Goal: Information Seeking & Learning: Learn about a topic

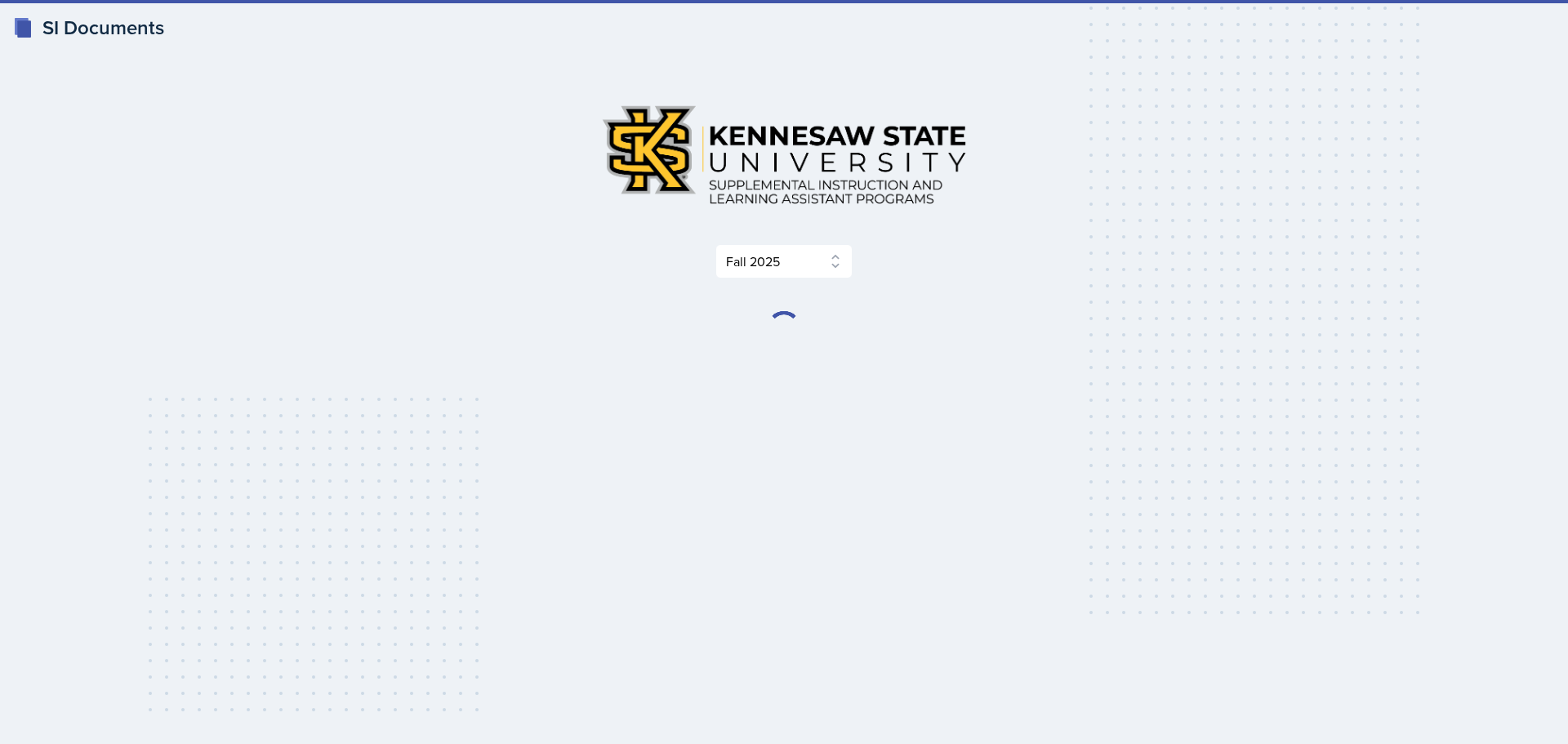
select select "2bed604d-1099-4043-b1bc-2365e8740244"
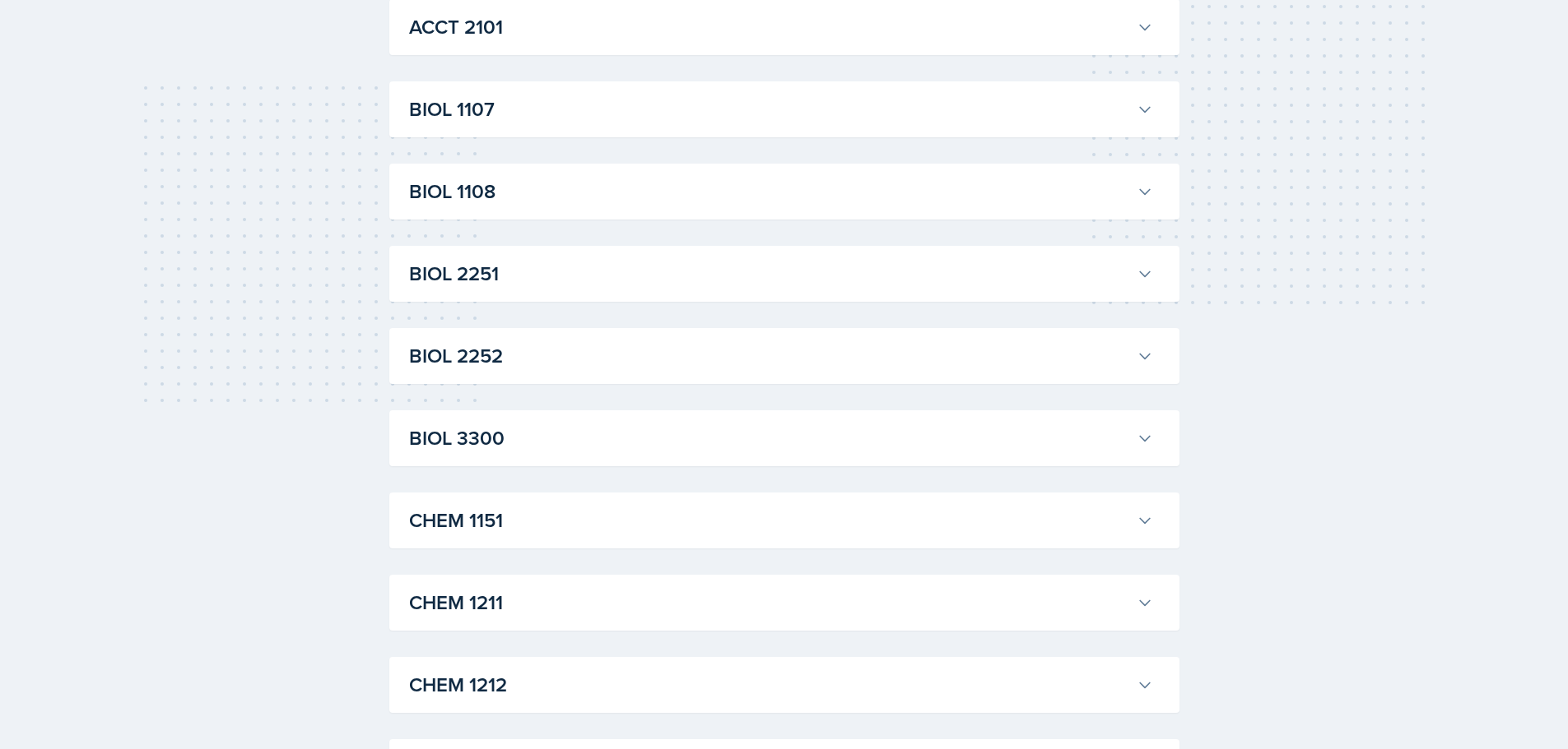
scroll to position [165, 0]
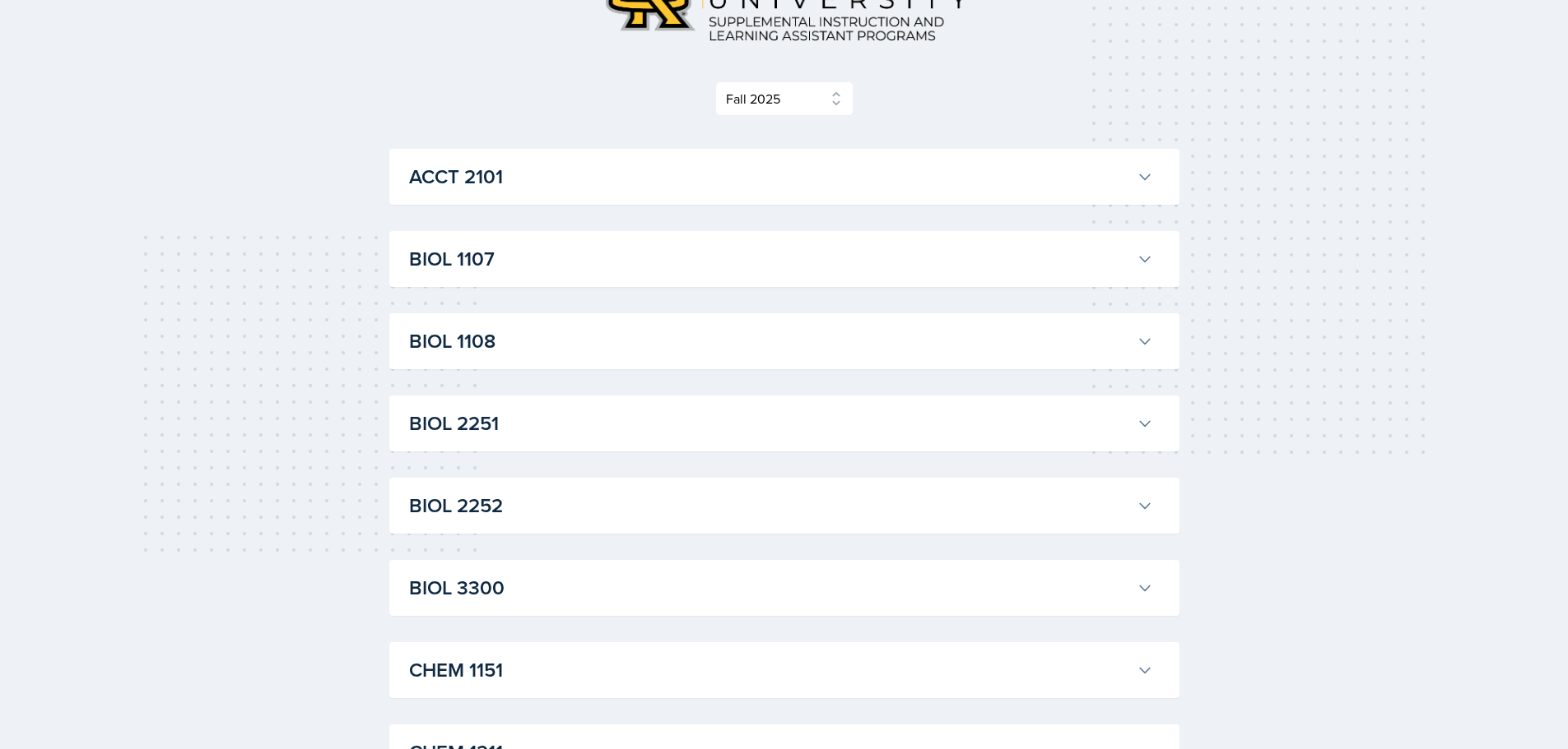
click at [623, 360] on div "BIOL 1108 Nathan Corrigan Professor: Anisa Jahangri Export to Google Calendar R…" at bounding box center [784, 341] width 790 height 56
click at [620, 341] on h3 "BIOL 1108" at bounding box center [769, 341] width 720 height 30
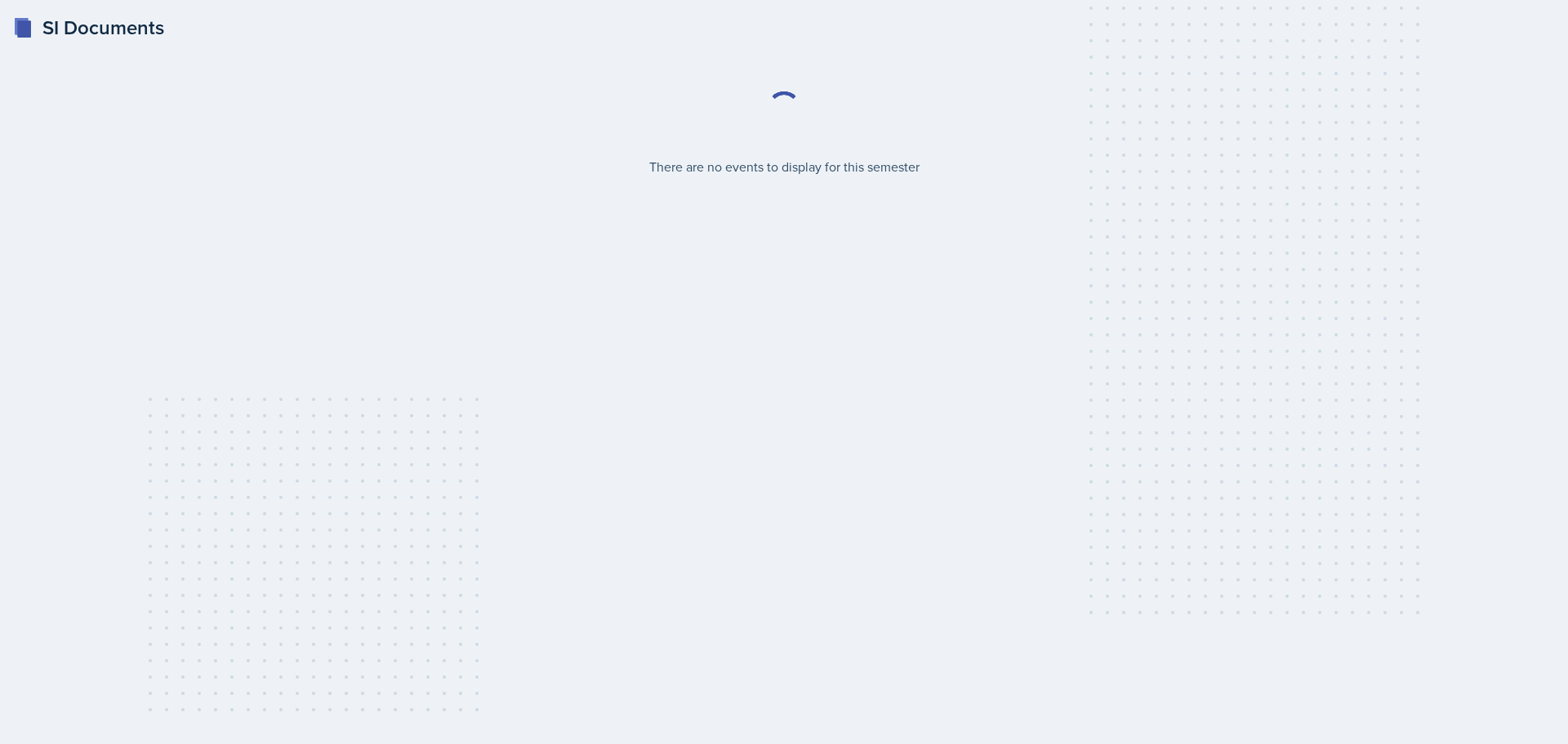
select select "2bed604d-1099-4043-b1bc-2365e8740244"
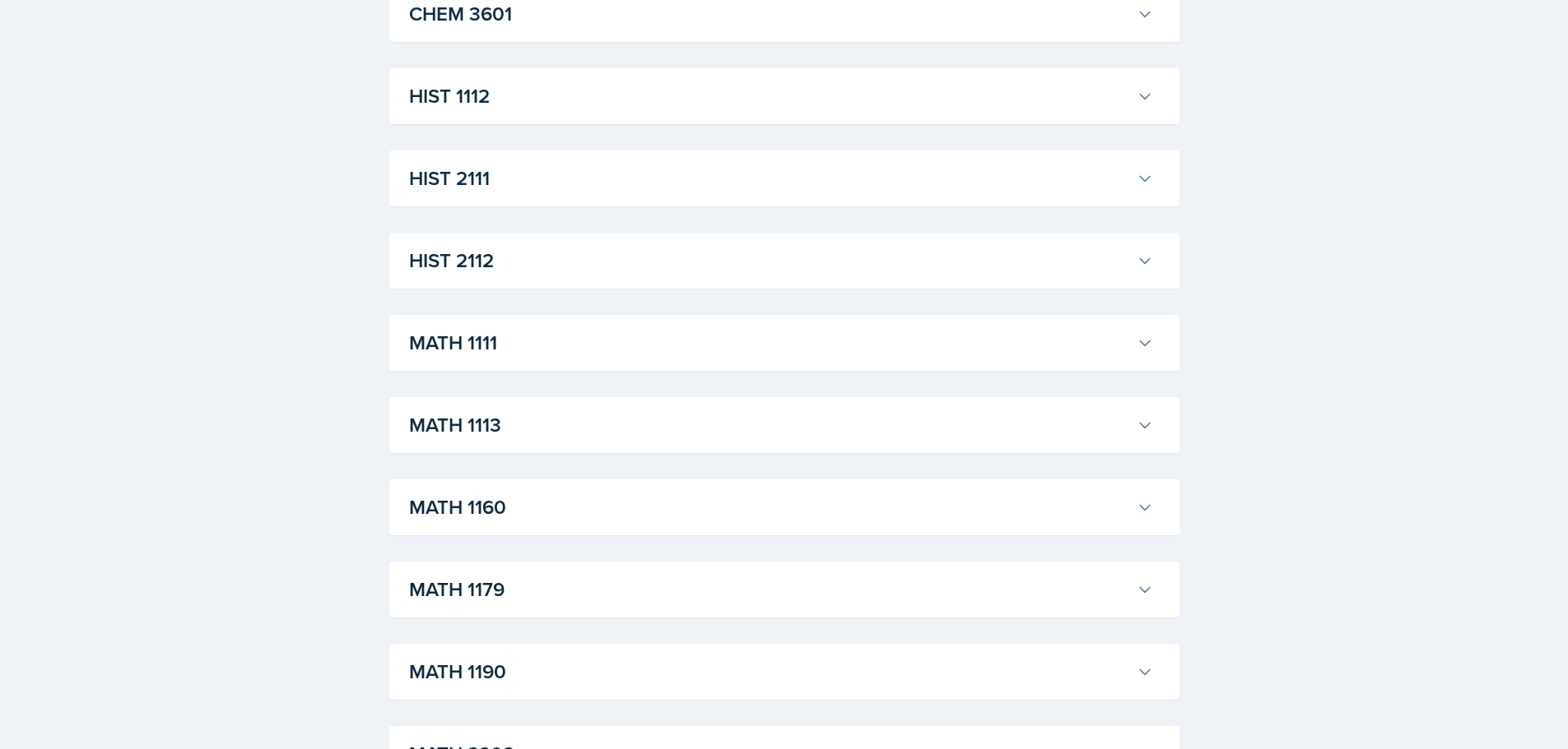
scroll to position [1234, 0]
click at [1091, 369] on div "MATH 1111 [PERSON_NAME] Professor: [PERSON_NAME] Export to Google Calendar Recu…" at bounding box center [784, 341] width 790 height 56
click at [1141, 345] on icon at bounding box center [1144, 341] width 17 height 17
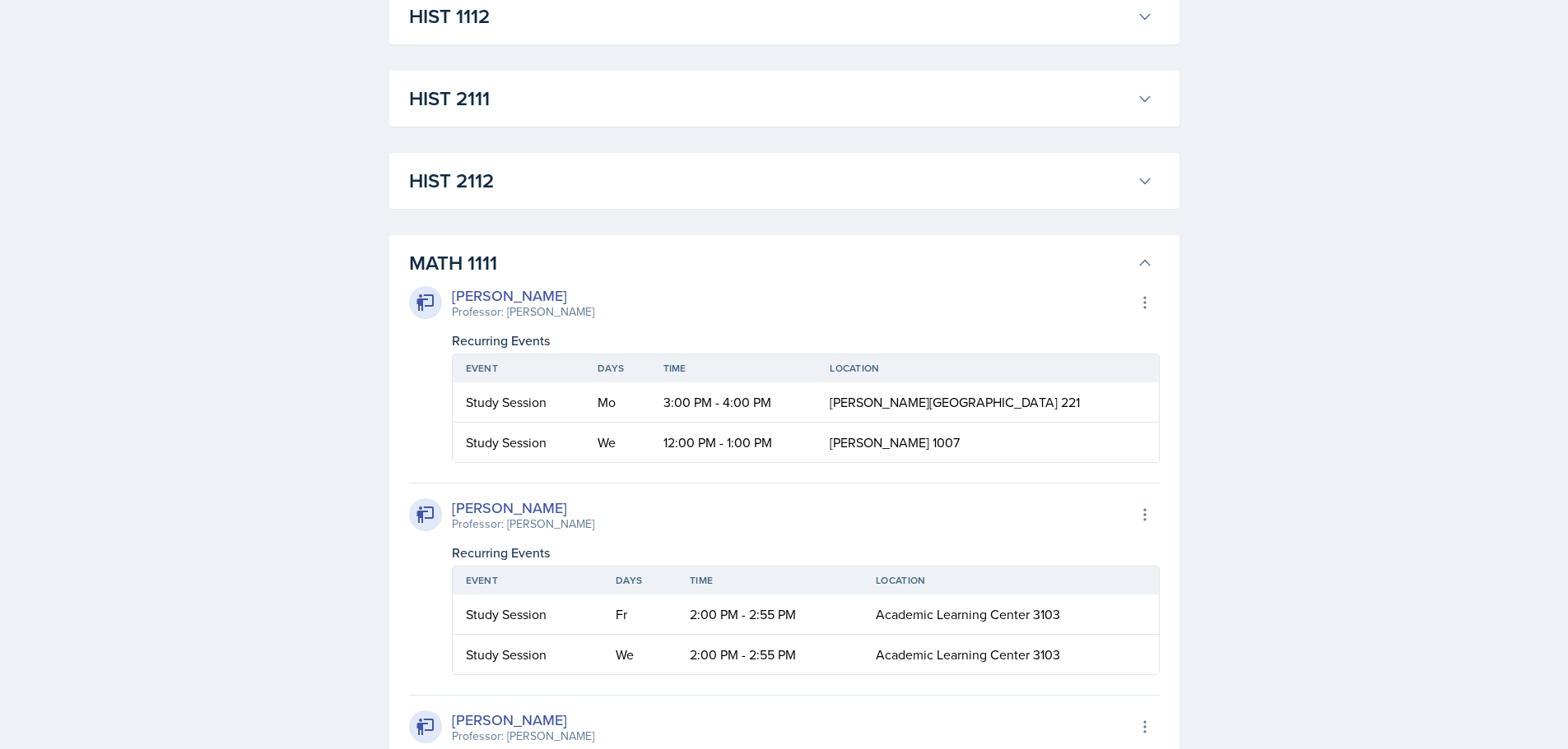
scroll to position [1316, 0]
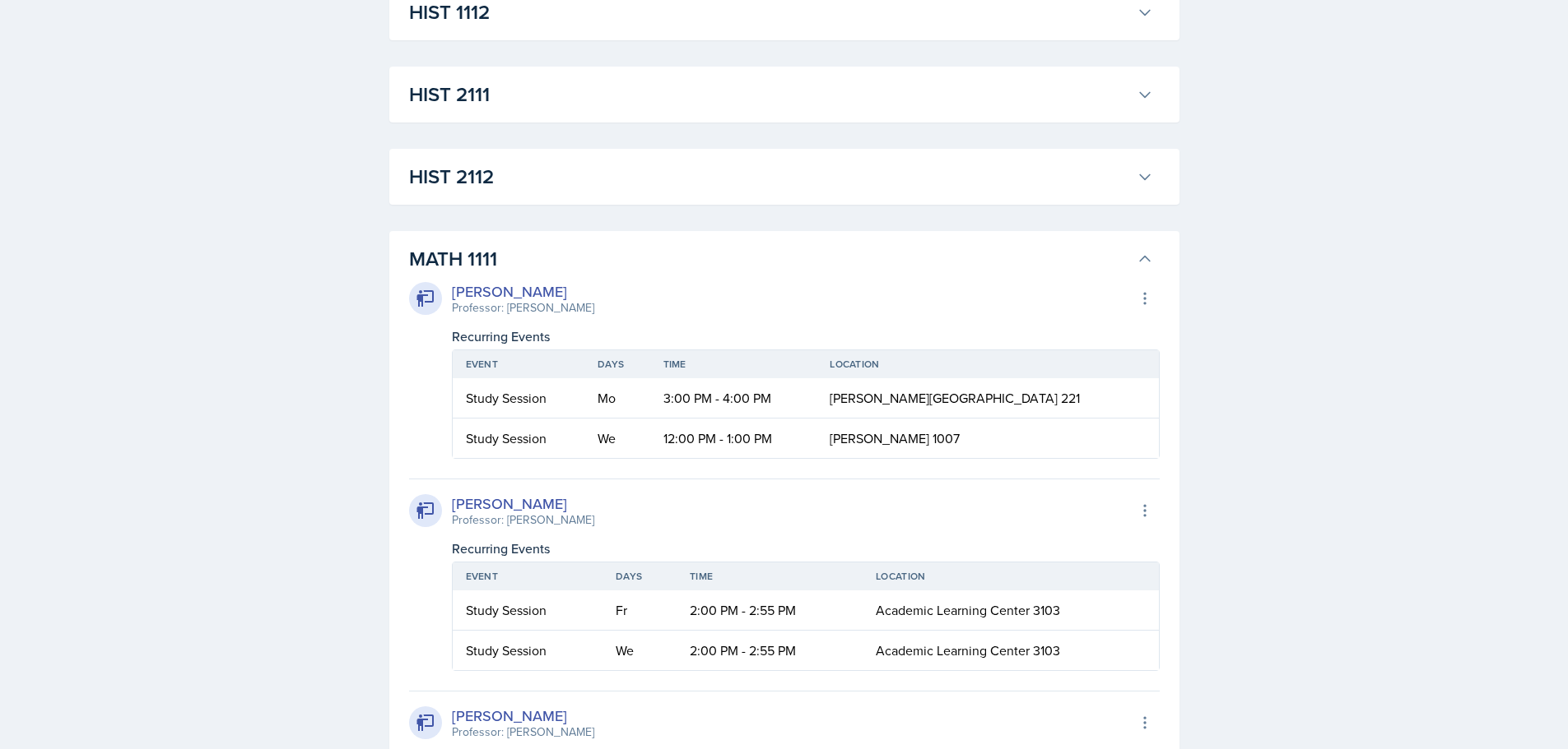
click at [1127, 262] on h3 "MATH 1111" at bounding box center [769, 259] width 720 height 30
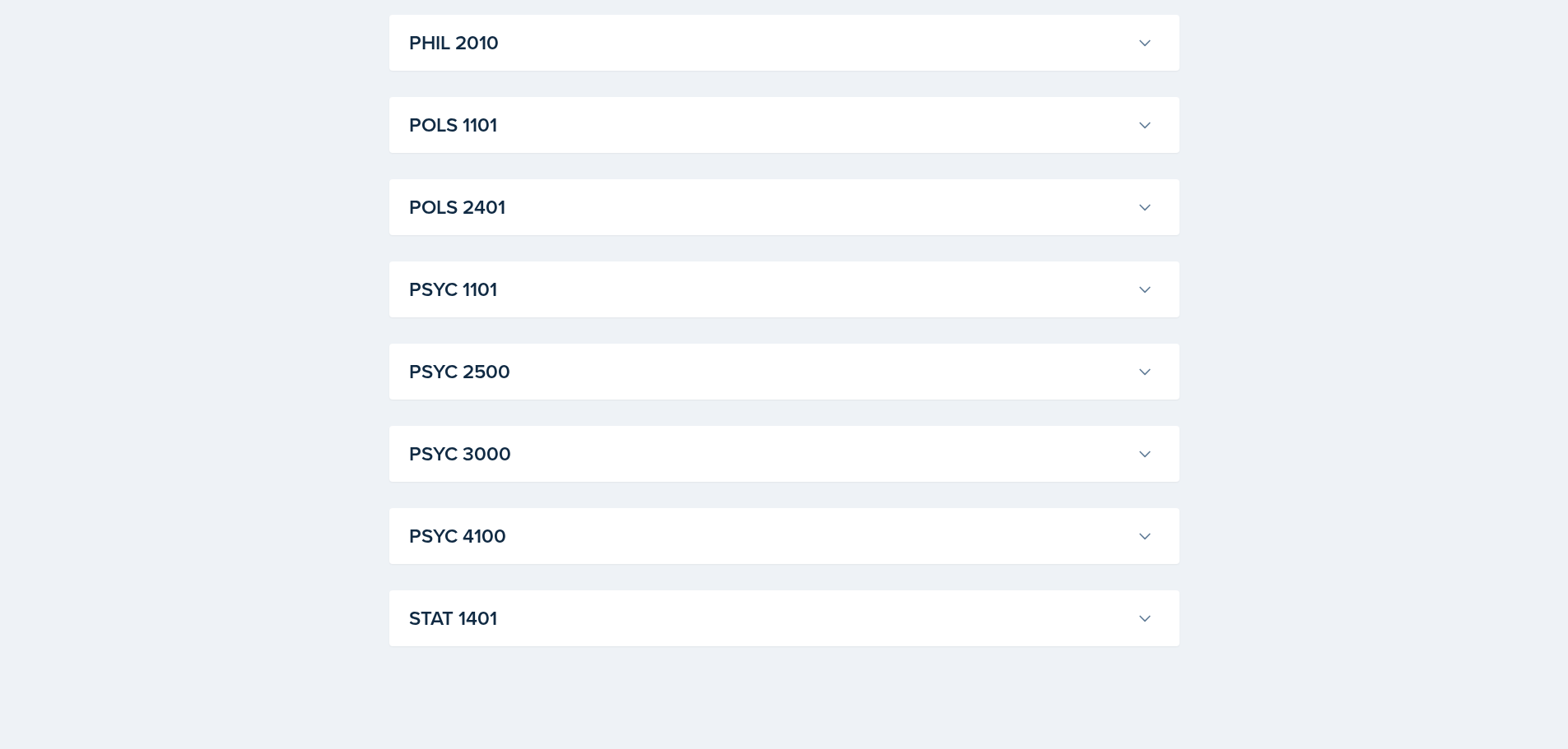
scroll to position [2193, 0]
click at [913, 552] on button "PSYC 4100" at bounding box center [781, 534] width 750 height 36
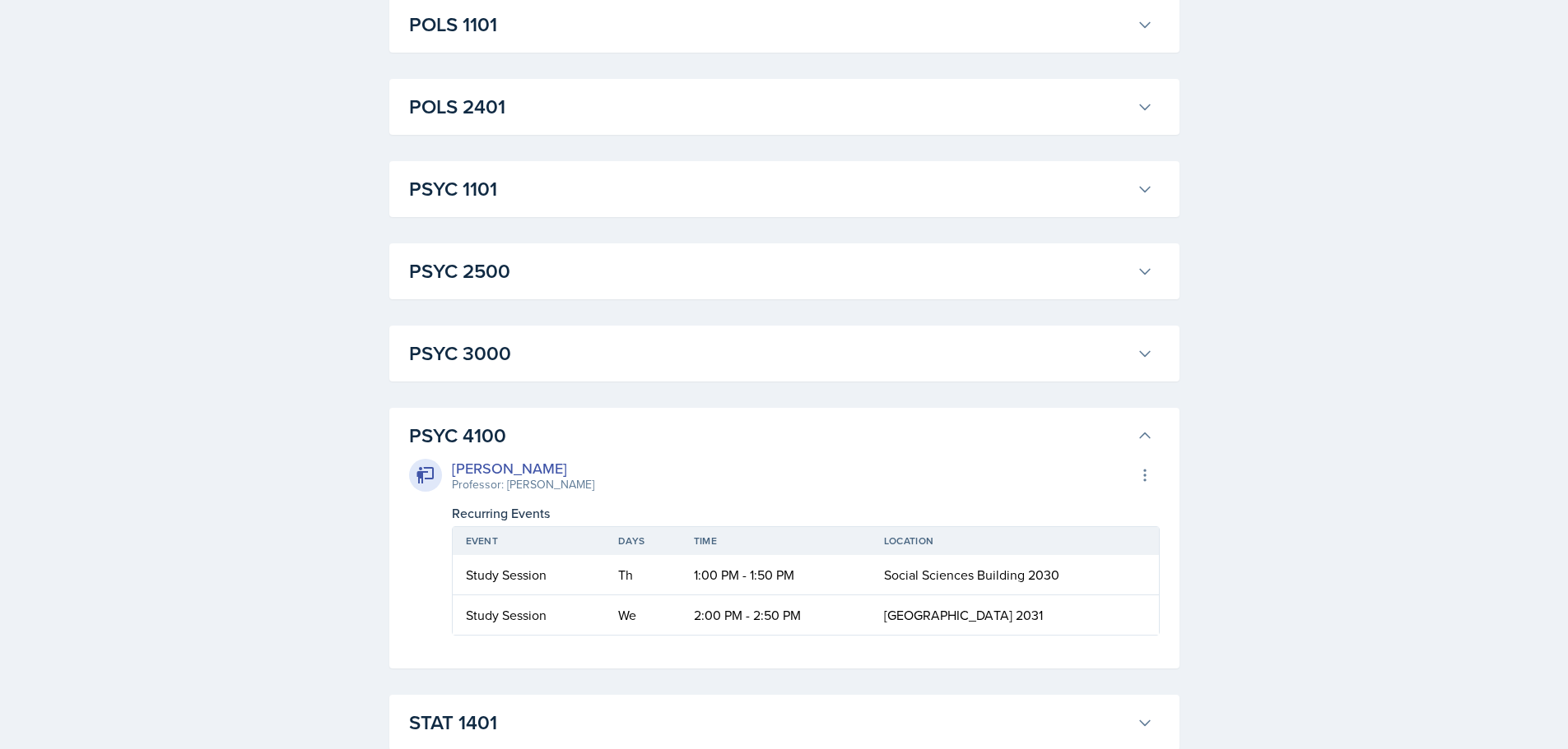
scroll to position [2398, 0]
